Goal: Task Accomplishment & Management: Use online tool/utility

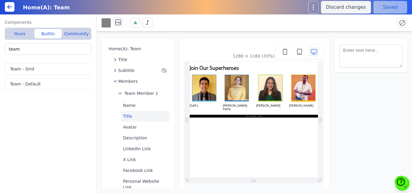
click at [221, 24] on div "A" at bounding box center [245, 22] width 289 height 11
click at [8, 6] on icon at bounding box center [9, 6] width 7 height 7
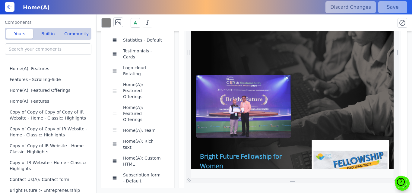
scroll to position [0, 133]
click at [11, 7] on icon at bounding box center [10, 7] width 4 height 0
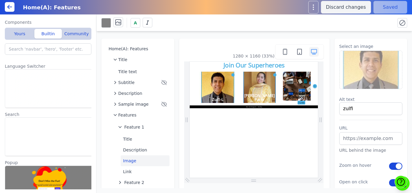
click at [228, 17] on div "A" at bounding box center [253, 22] width 315 height 17
click at [8, 10] on icon at bounding box center [9, 6] width 7 height 7
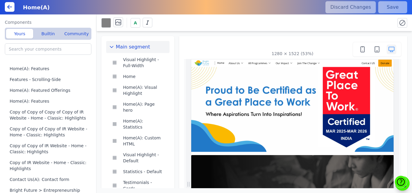
scroll to position [0, 137]
click at [9, 8] on icon at bounding box center [9, 6] width 7 height 7
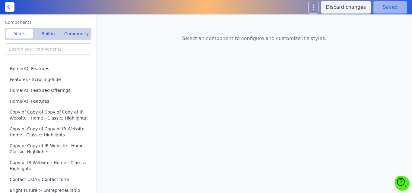
type input "Schools Programs(A): Custom HTML"
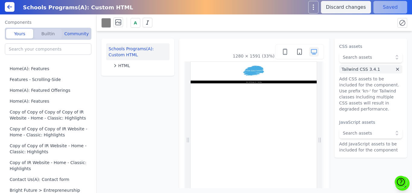
click at [47, 35] on button "Builtin" at bounding box center [47, 34] width 27 height 10
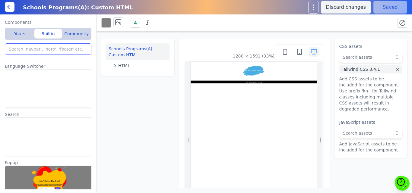
click at [39, 49] on input "search" at bounding box center [48, 48] width 86 height 11
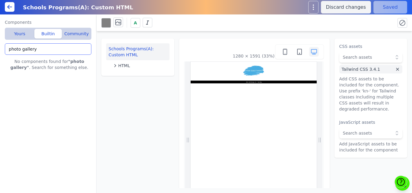
type input "photo gallery"
click at [39, 49] on input "photo gallery" at bounding box center [48, 48] width 86 height 11
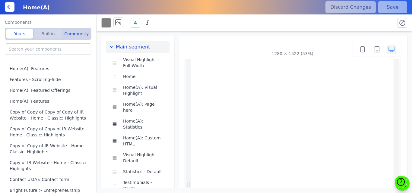
click at [48, 35] on button "Builtin" at bounding box center [47, 34] width 27 height 10
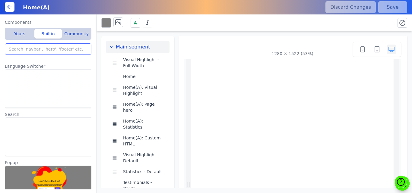
click at [31, 48] on input "search" at bounding box center [48, 48] width 86 height 11
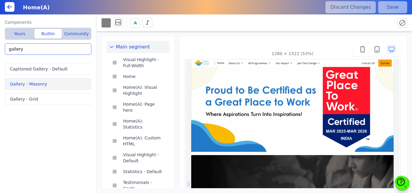
type input "gallery"
click at [27, 82] on button "Gallery - Masonry" at bounding box center [49, 83] width 89 height 11
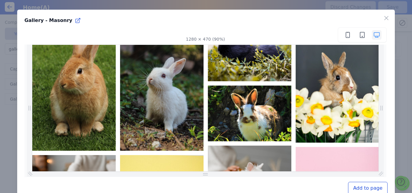
scroll to position [39, 0]
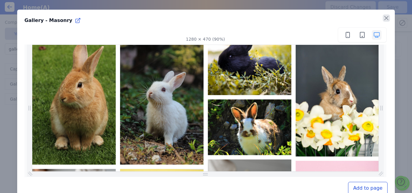
click at [384, 19] on icon "button" at bounding box center [386, 18] width 4 height 4
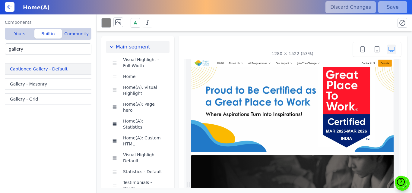
click at [38, 67] on button "Captioned Gallery - Default" at bounding box center [49, 68] width 89 height 11
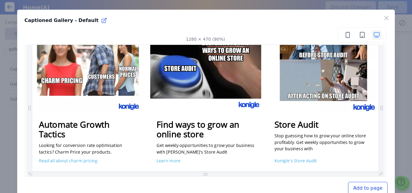
scroll to position [0, 0]
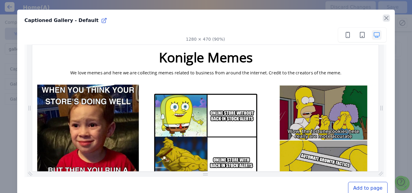
click at [384, 17] on icon "button" at bounding box center [385, 17] width 7 height 7
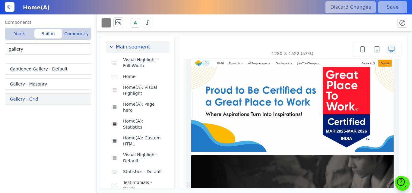
click at [22, 98] on button "Gallery - Grid" at bounding box center [49, 98] width 89 height 11
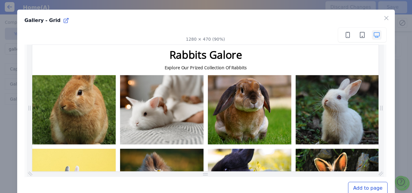
scroll to position [0, 398]
click at [382, 17] on icon "button" at bounding box center [385, 17] width 7 height 7
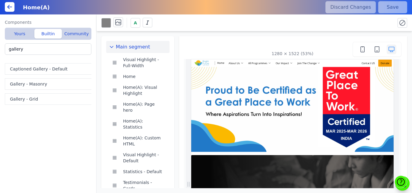
scroll to position [0, 84]
